Goal: Information Seeking & Learning: Learn about a topic

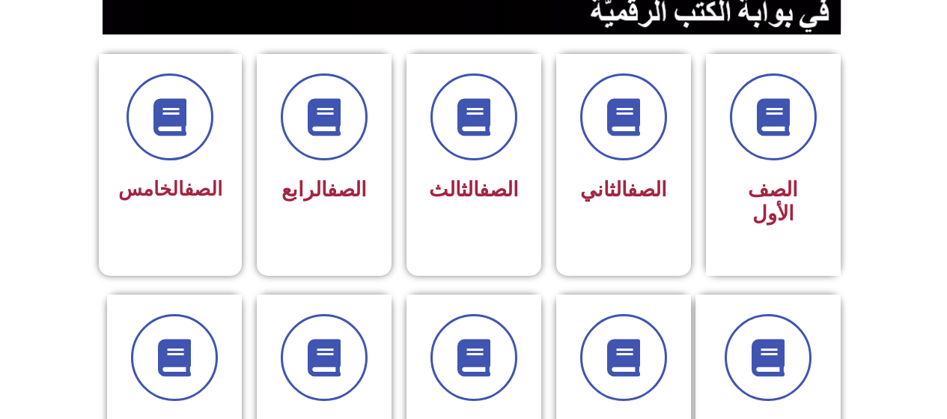
scroll to position [372, 0]
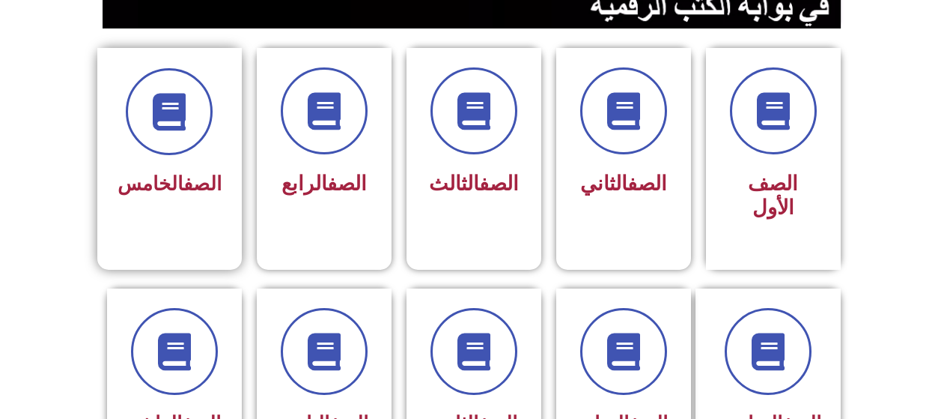
click at [183, 173] on link "الصف" at bounding box center [202, 183] width 38 height 22
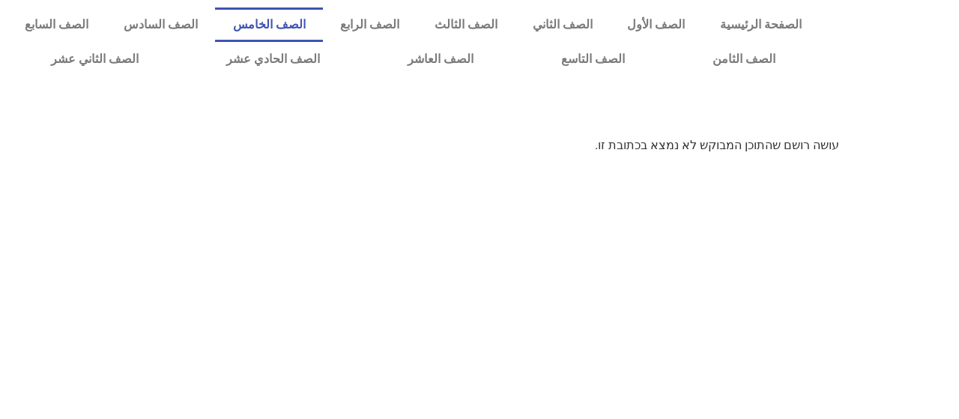
click at [320, 31] on link "الصف الخامس" at bounding box center [269, 24] width 108 height 34
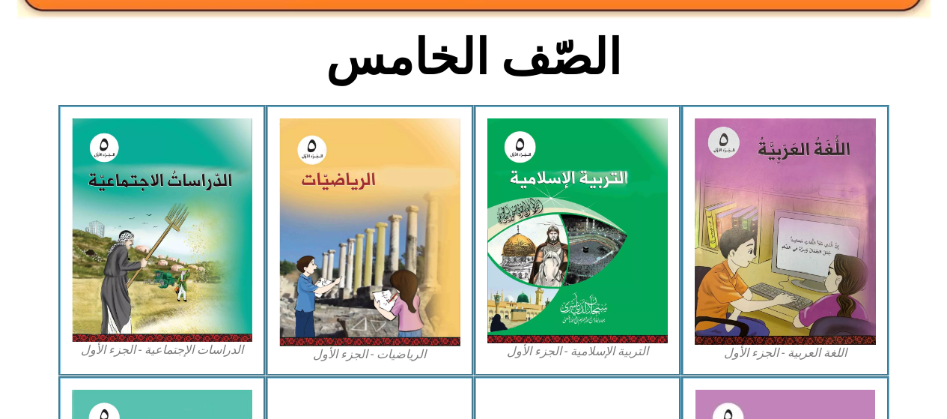
scroll to position [371, 0]
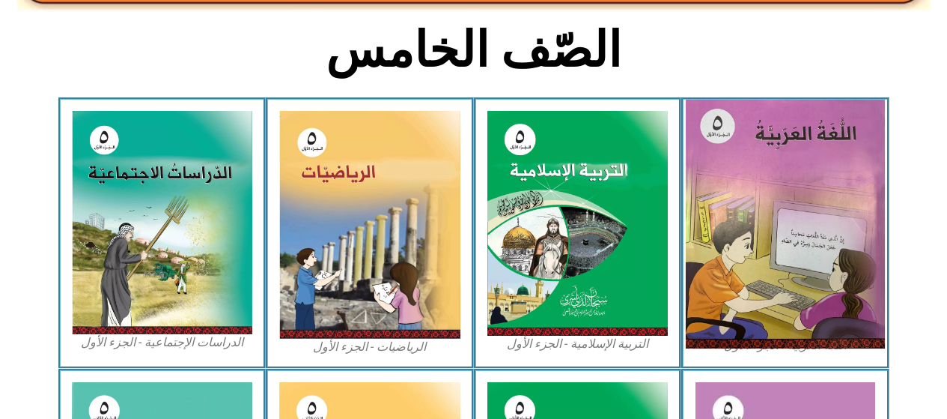
click at [723, 214] on img at bounding box center [785, 224] width 199 height 249
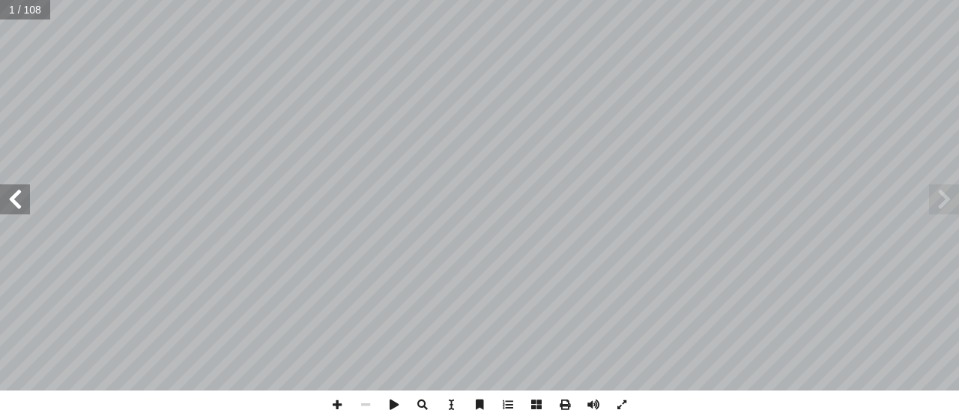
click at [13, 204] on span at bounding box center [15, 199] width 30 height 30
click at [10, 204] on span at bounding box center [15, 199] width 30 height 30
click at [12, 204] on span at bounding box center [15, 199] width 30 height 30
click at [16, 204] on span at bounding box center [15, 199] width 30 height 30
click at [13, 202] on span at bounding box center [15, 199] width 30 height 30
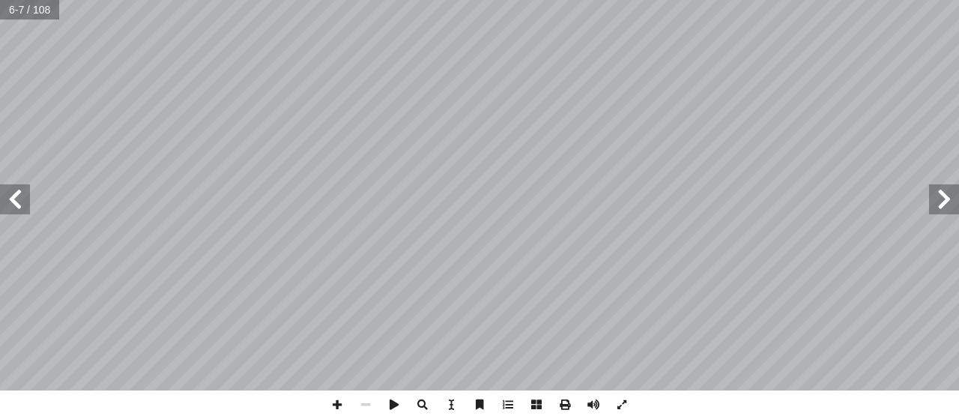
click at [12, 202] on span at bounding box center [15, 199] width 30 height 30
click at [13, 200] on span at bounding box center [15, 199] width 30 height 30
click at [12, 201] on span at bounding box center [15, 199] width 30 height 30
click at [11, 198] on span at bounding box center [15, 199] width 30 height 30
click at [13, 200] on span at bounding box center [15, 199] width 30 height 30
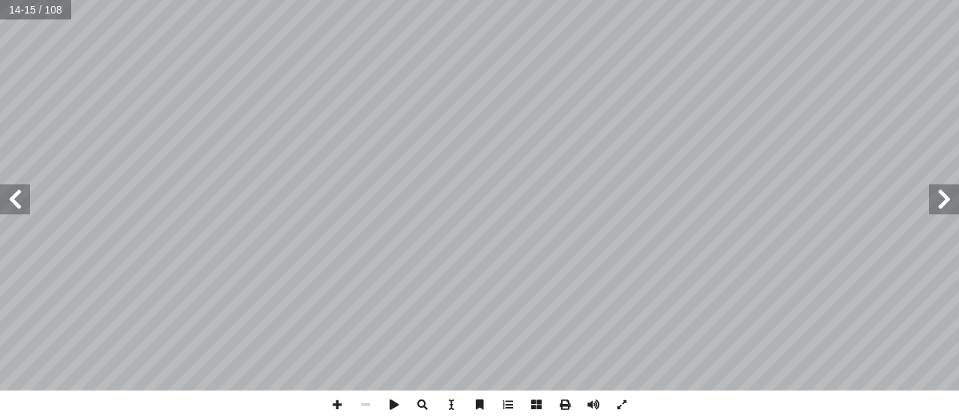
click at [15, 201] on span at bounding box center [15, 199] width 30 height 30
click at [10, 201] on span at bounding box center [15, 199] width 30 height 30
click at [10, 200] on span at bounding box center [15, 199] width 30 height 30
click at [10, 204] on span at bounding box center [15, 199] width 30 height 30
click at [18, 196] on span at bounding box center [15, 199] width 30 height 30
